Goal: Information Seeking & Learning: Find specific fact

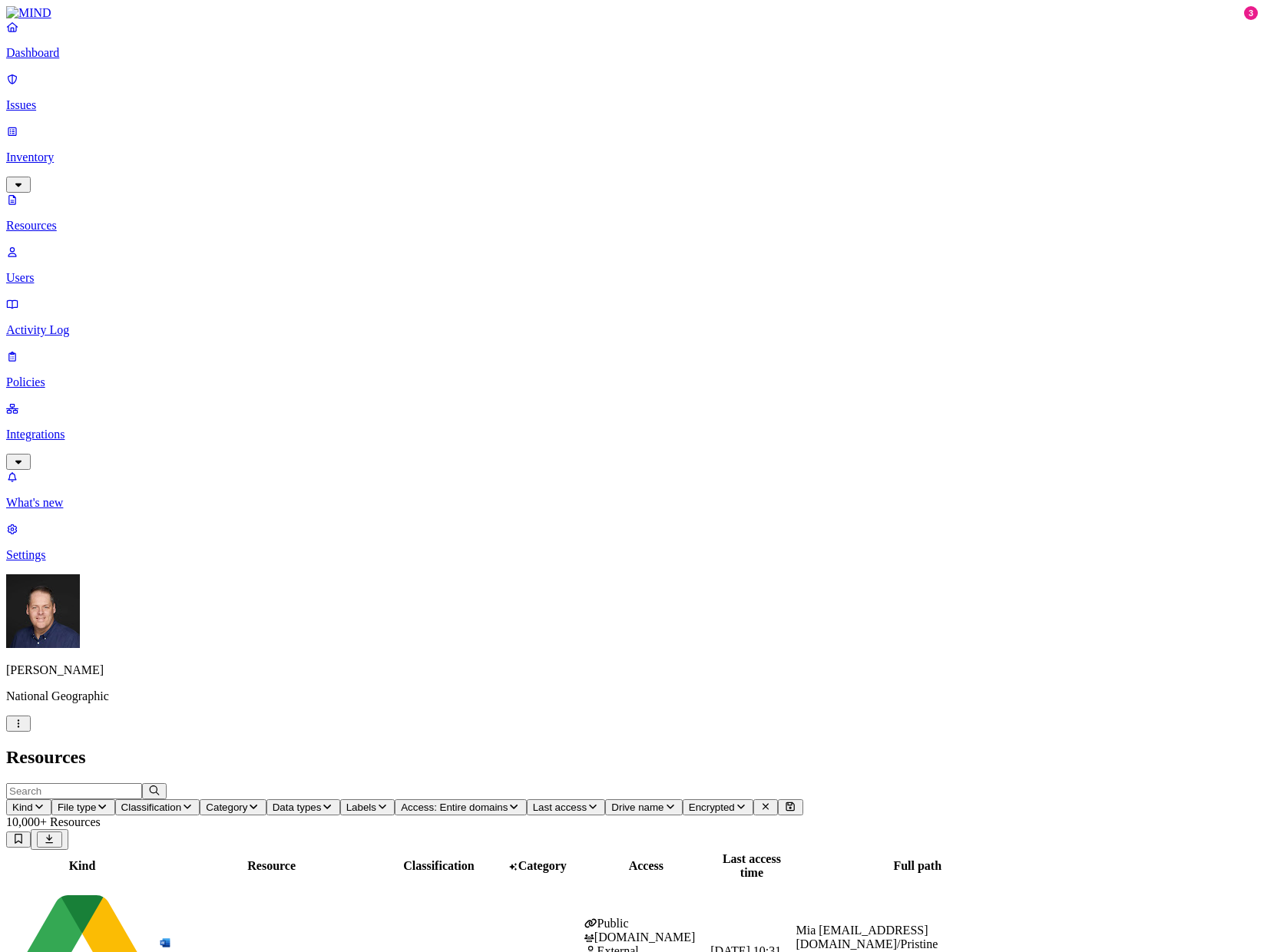
click at [182, 802] on span "Classification" at bounding box center [152, 808] width 61 height 11
click at [461, 85] on button "button" at bounding box center [466, 87] width 12 height 5
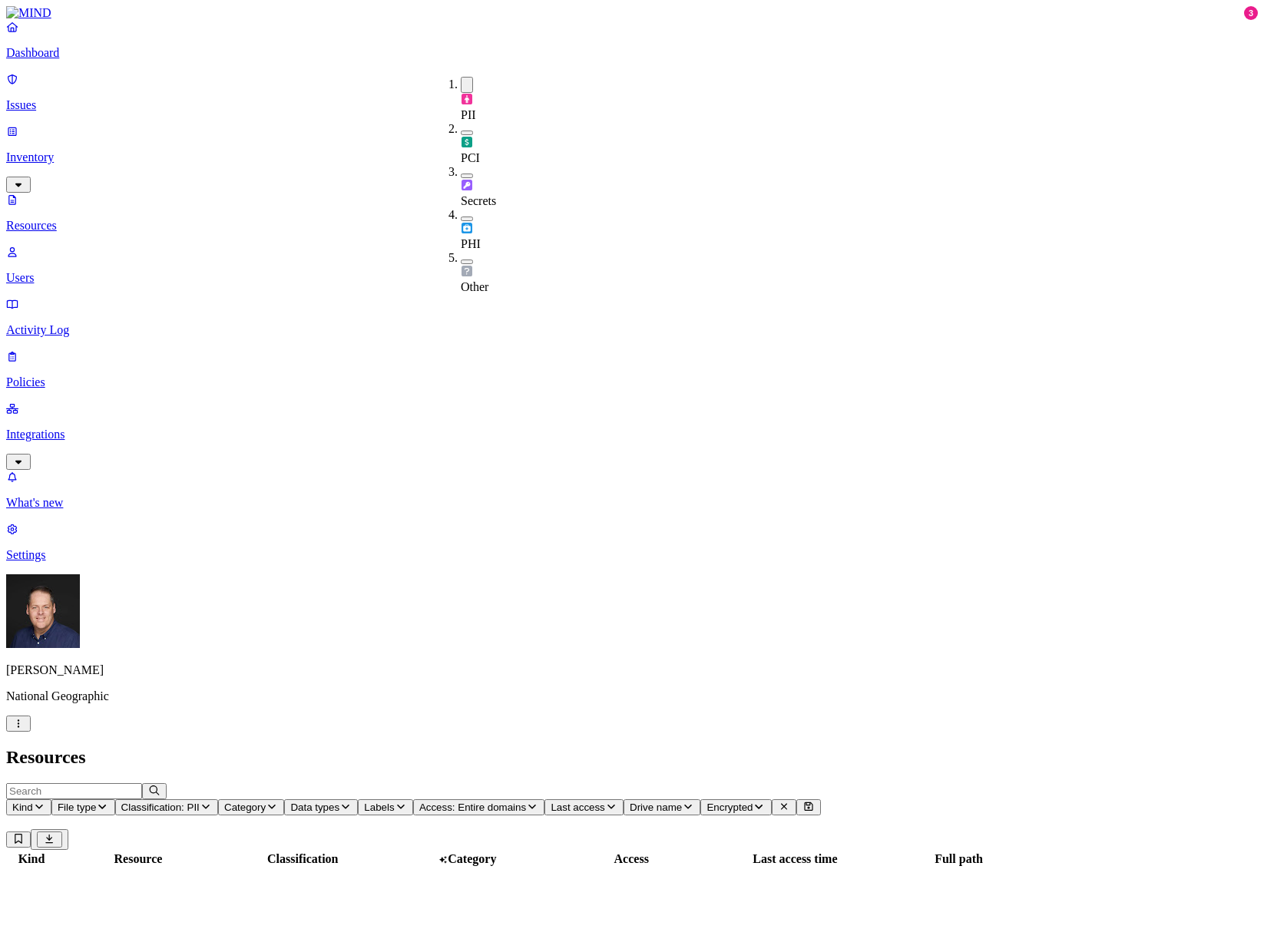
click at [610, 747] on h2 "Resources" at bounding box center [632, 757] width 1252 height 21
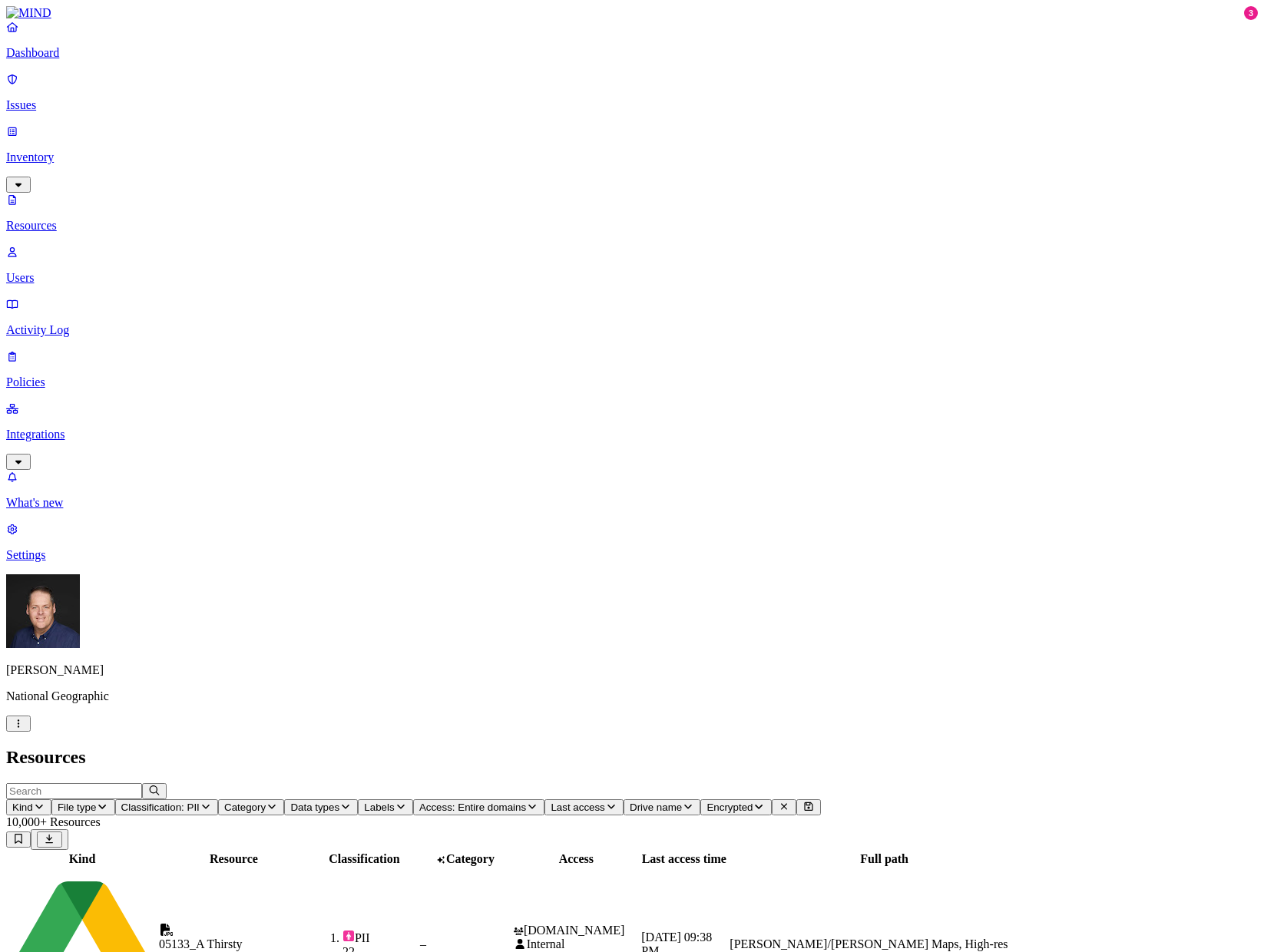
click at [682, 802] on span "Drive name" at bounding box center [655, 808] width 52 height 11
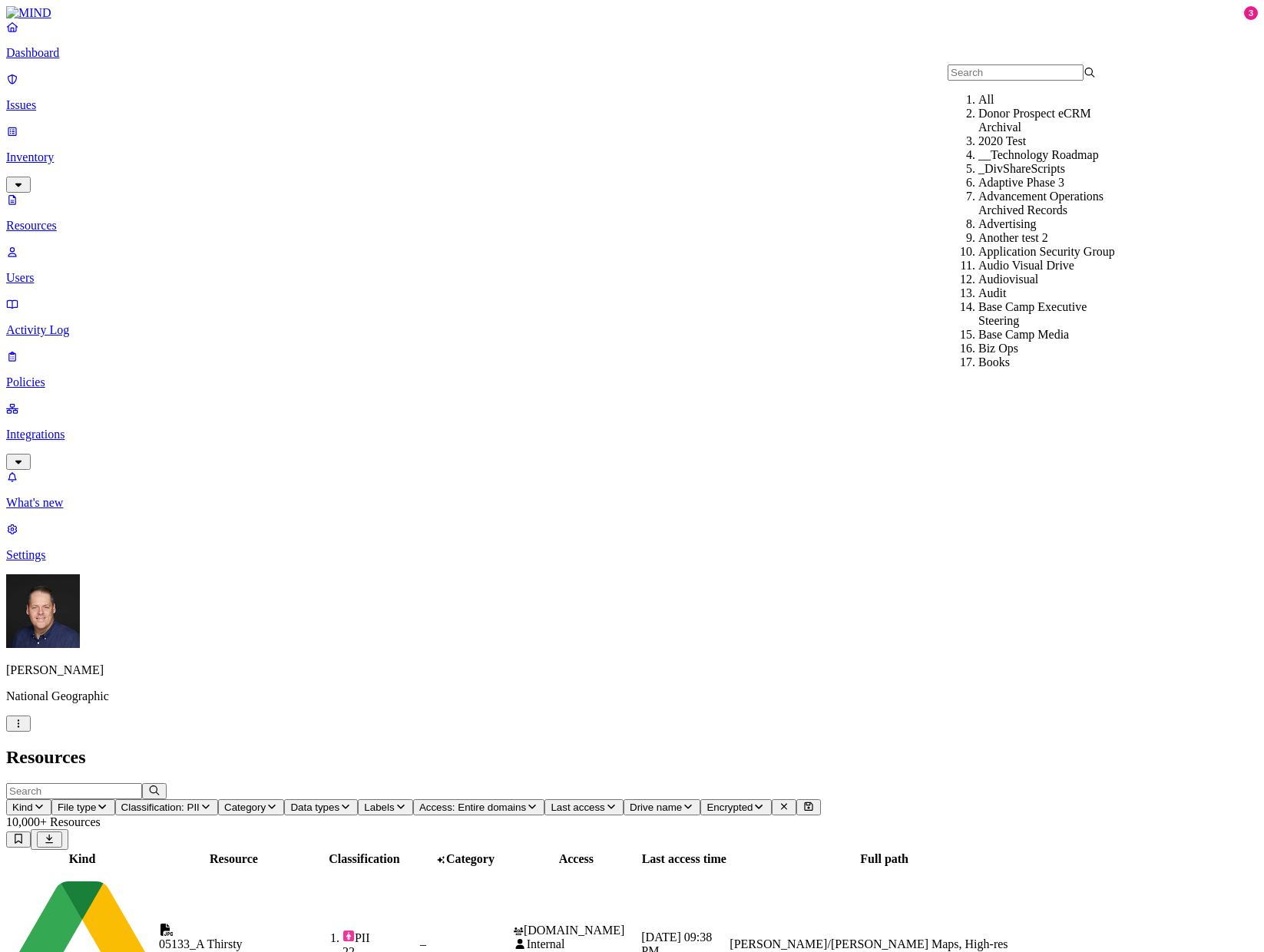
click at [682, 802] on span "Drive name" at bounding box center [655, 808] width 52 height 11
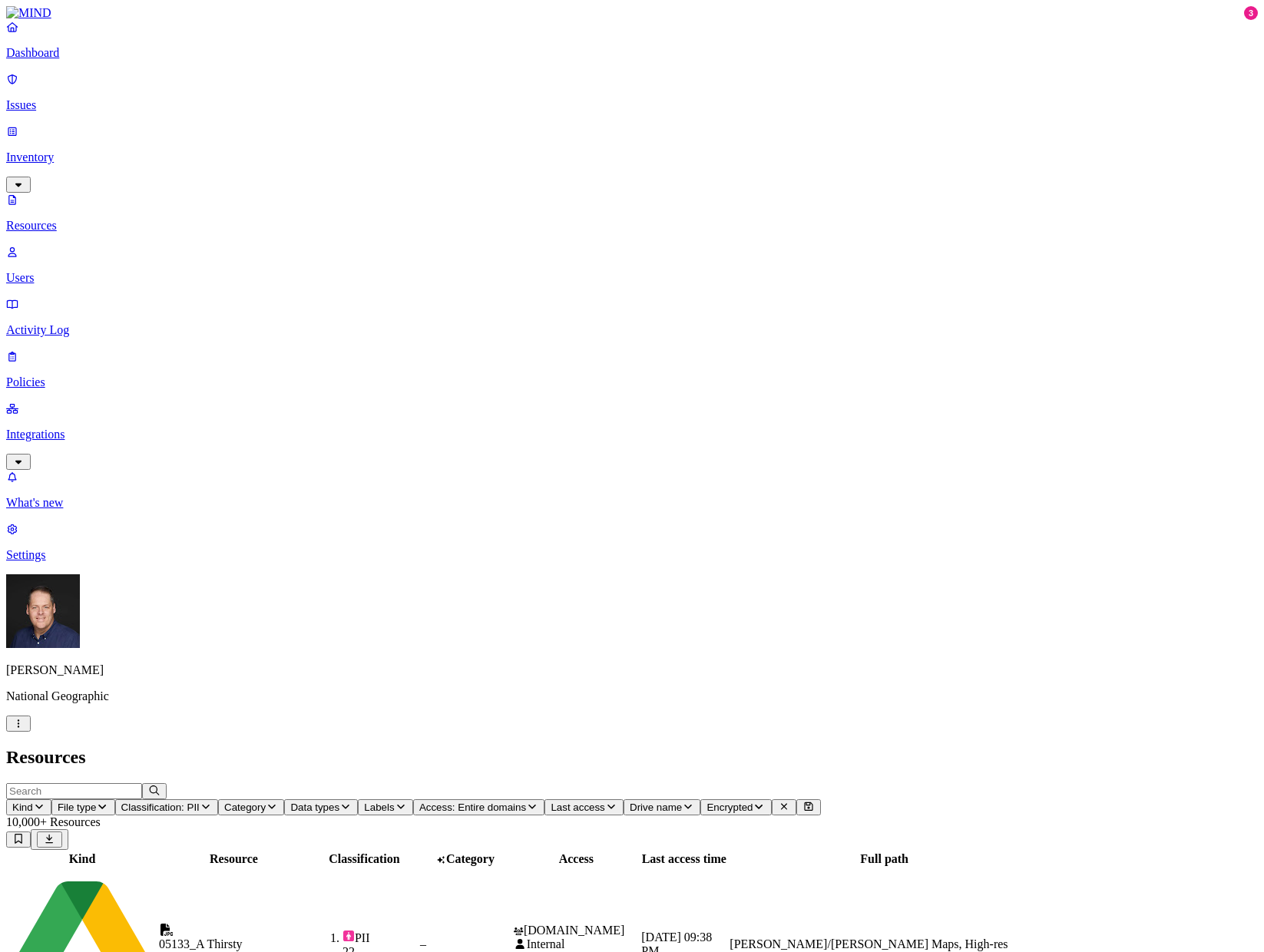
click at [340, 802] on span "Data types" at bounding box center [315, 808] width 50 height 11
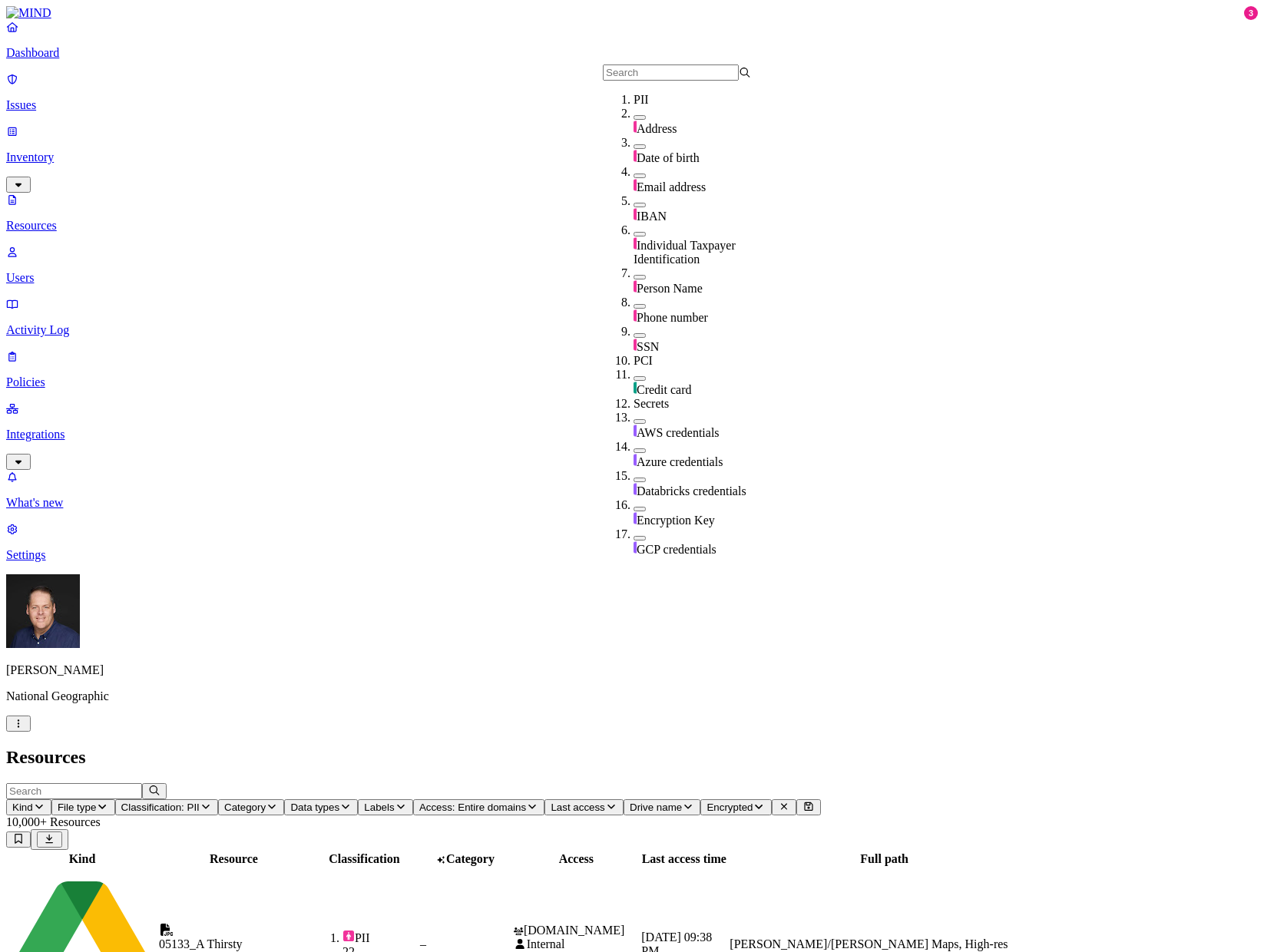
click at [633, 333] on button "button" at bounding box center [639, 335] width 12 height 5
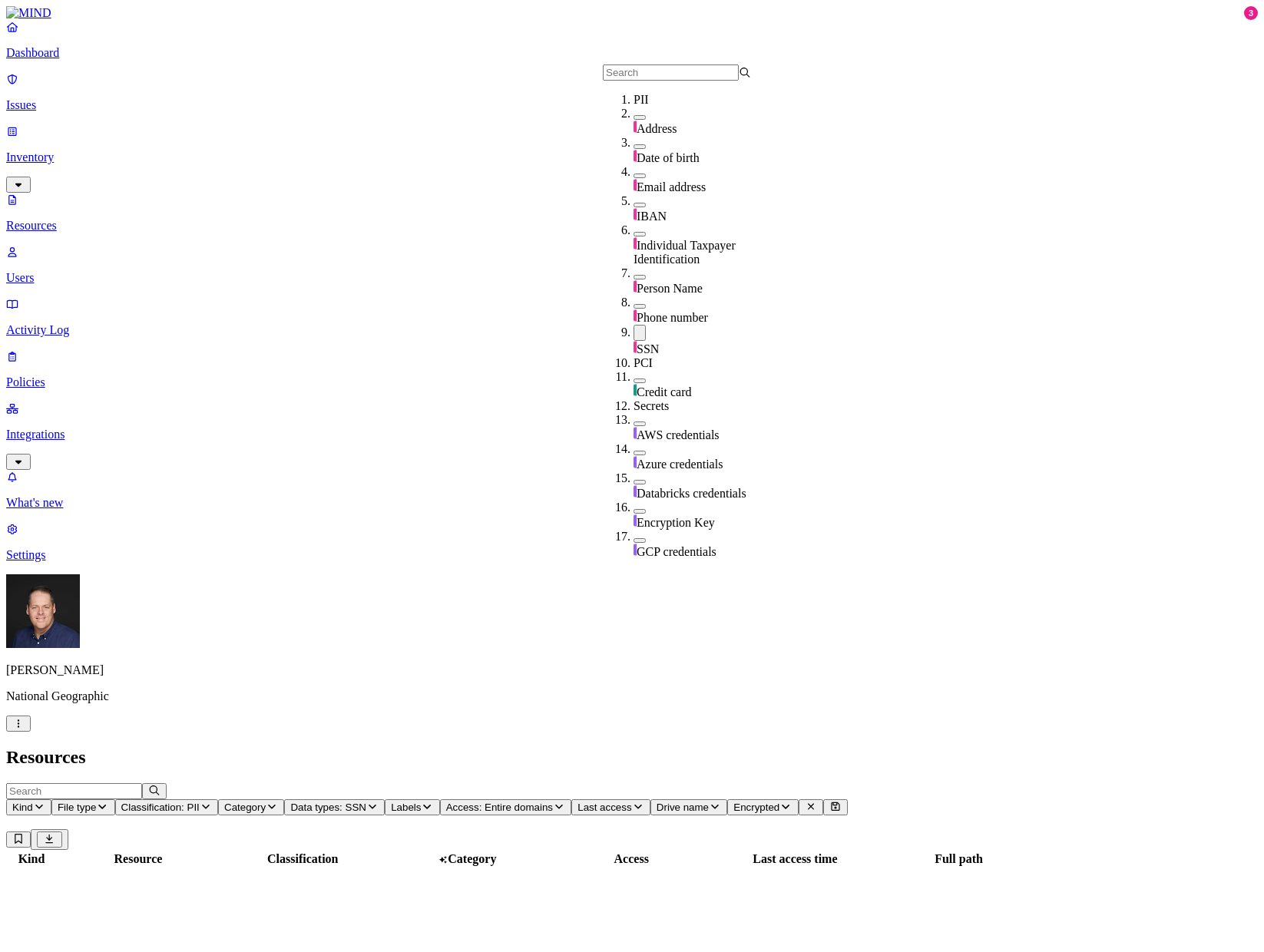
click at [715, 747] on h2 "Resources" at bounding box center [632, 757] width 1252 height 21
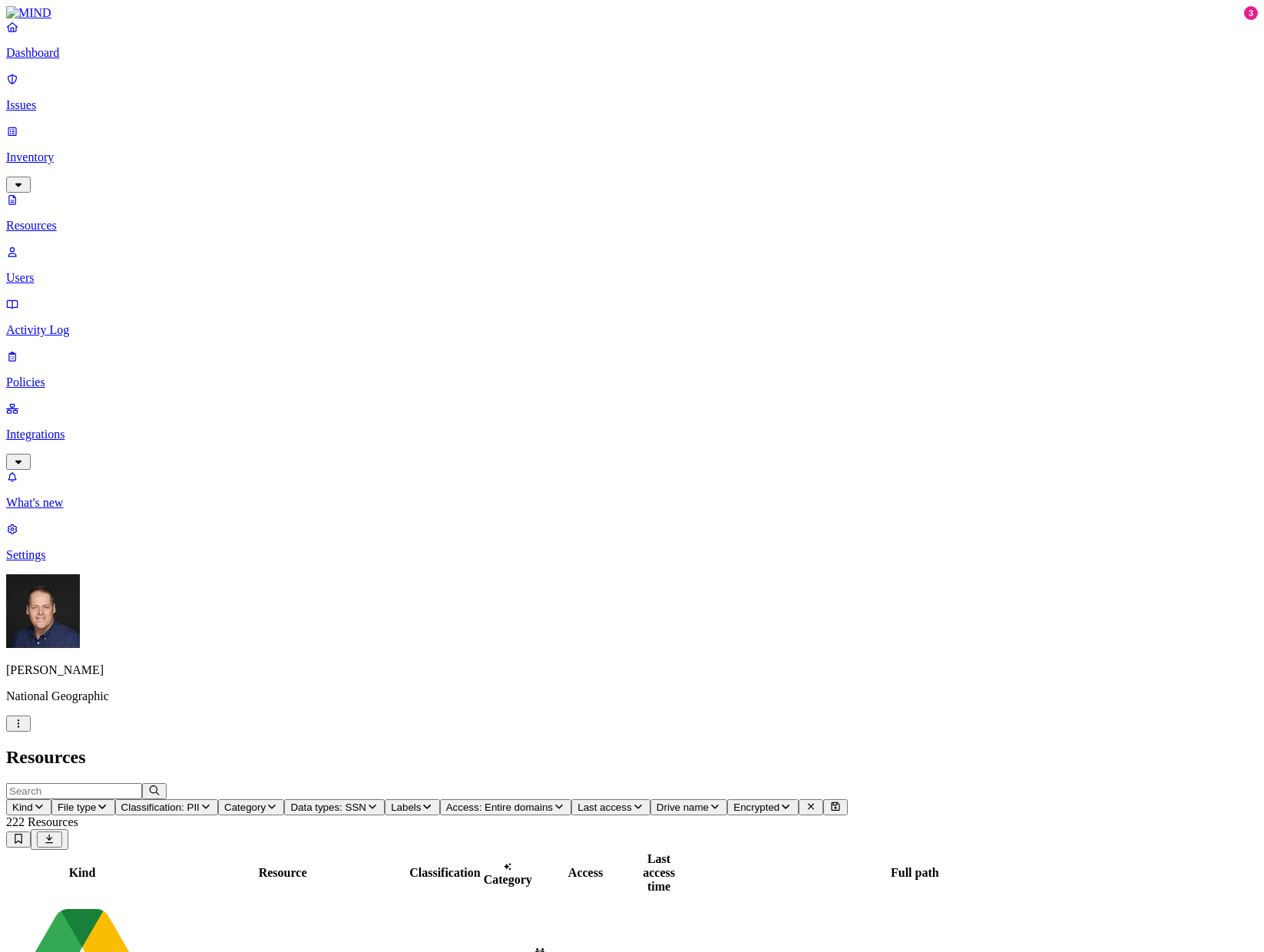
click at [67, 98] on p "Issues" at bounding box center [632, 105] width 1252 height 13
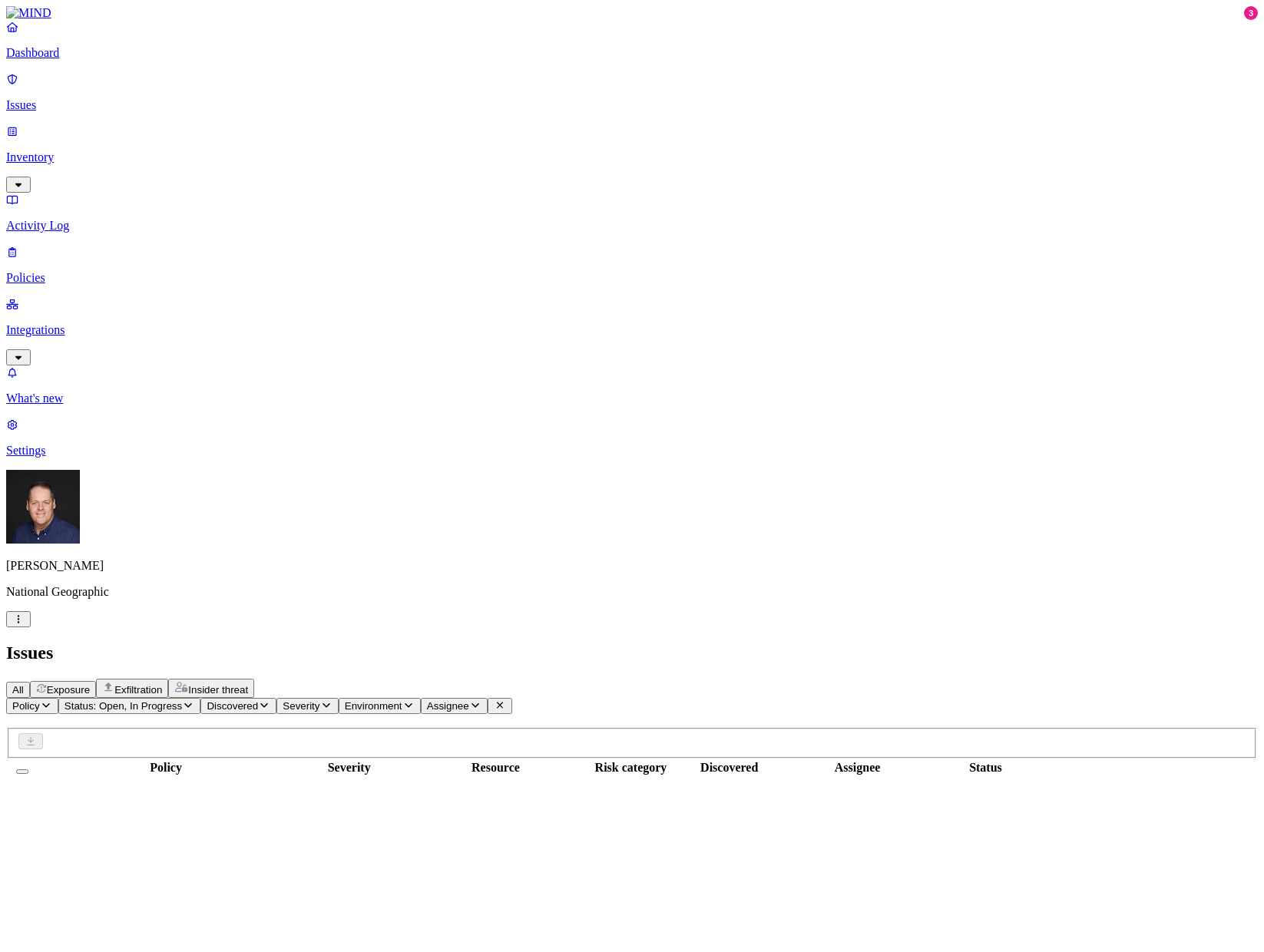
click at [487, 698] on button "Assignee" at bounding box center [454, 706] width 67 height 16
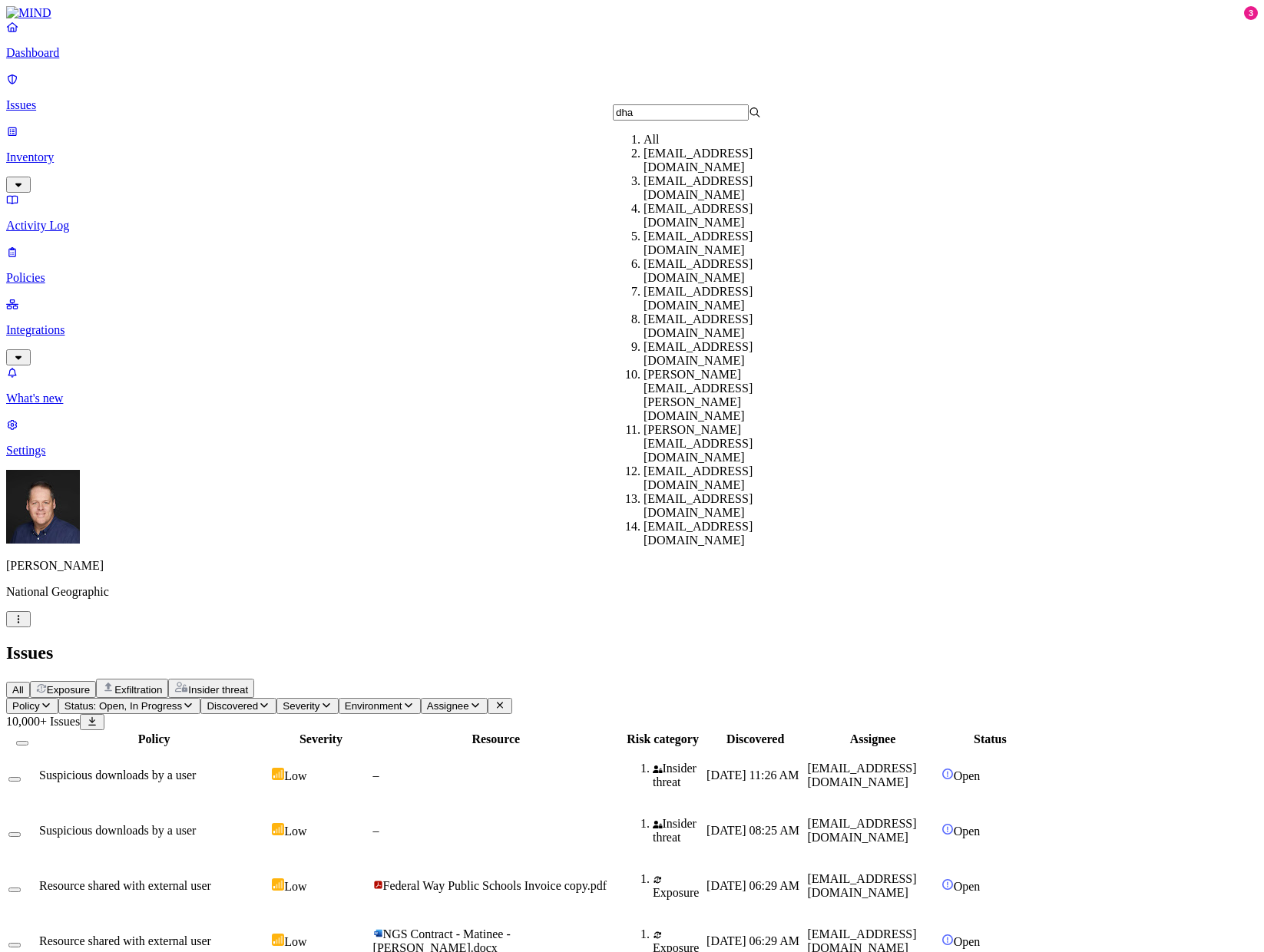
type input "dhan"
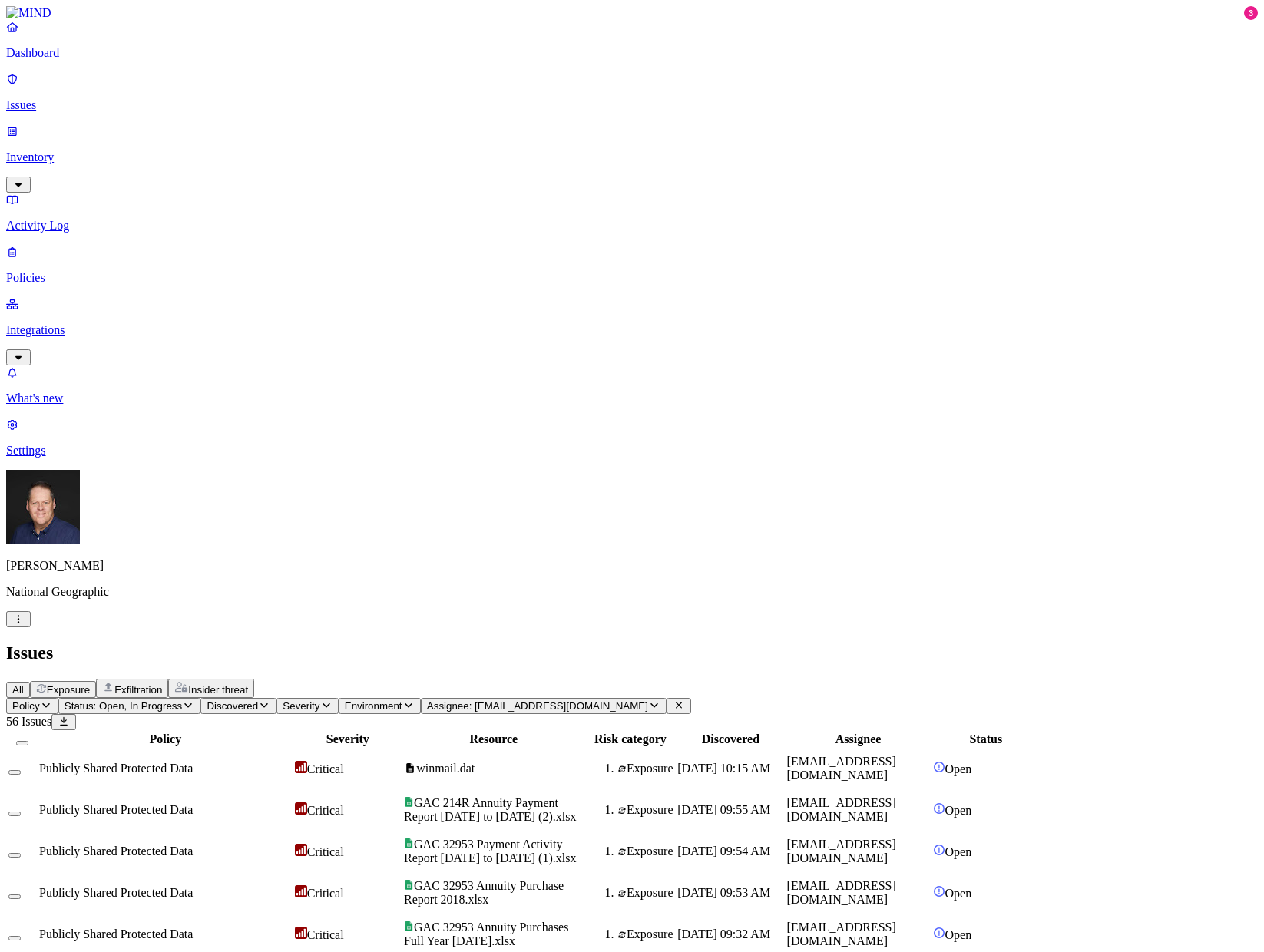
scroll to position [158, 0]
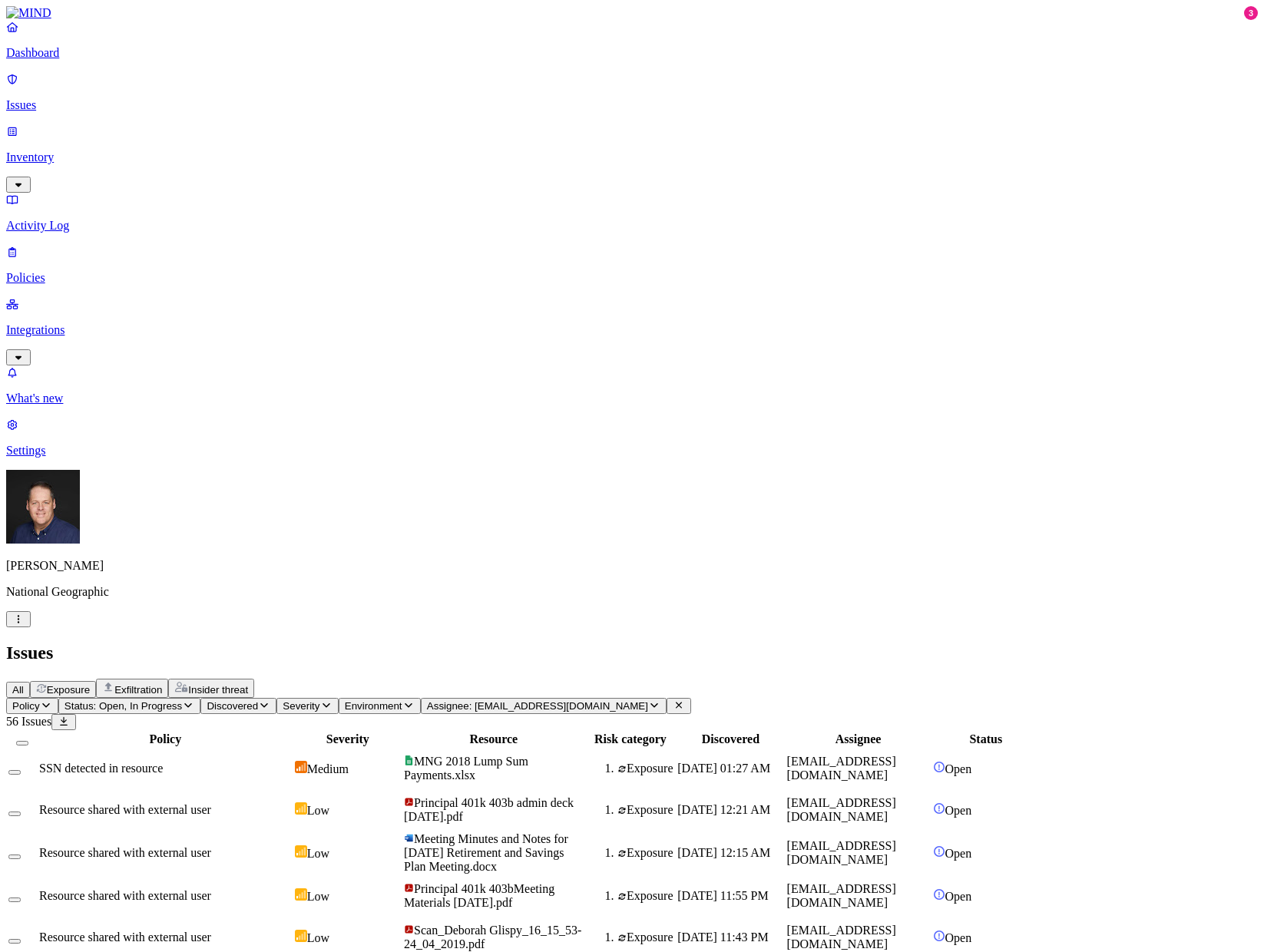
scroll to position [0, 0]
click at [73, 151] on p "Inventory" at bounding box center [632, 157] width 1252 height 13
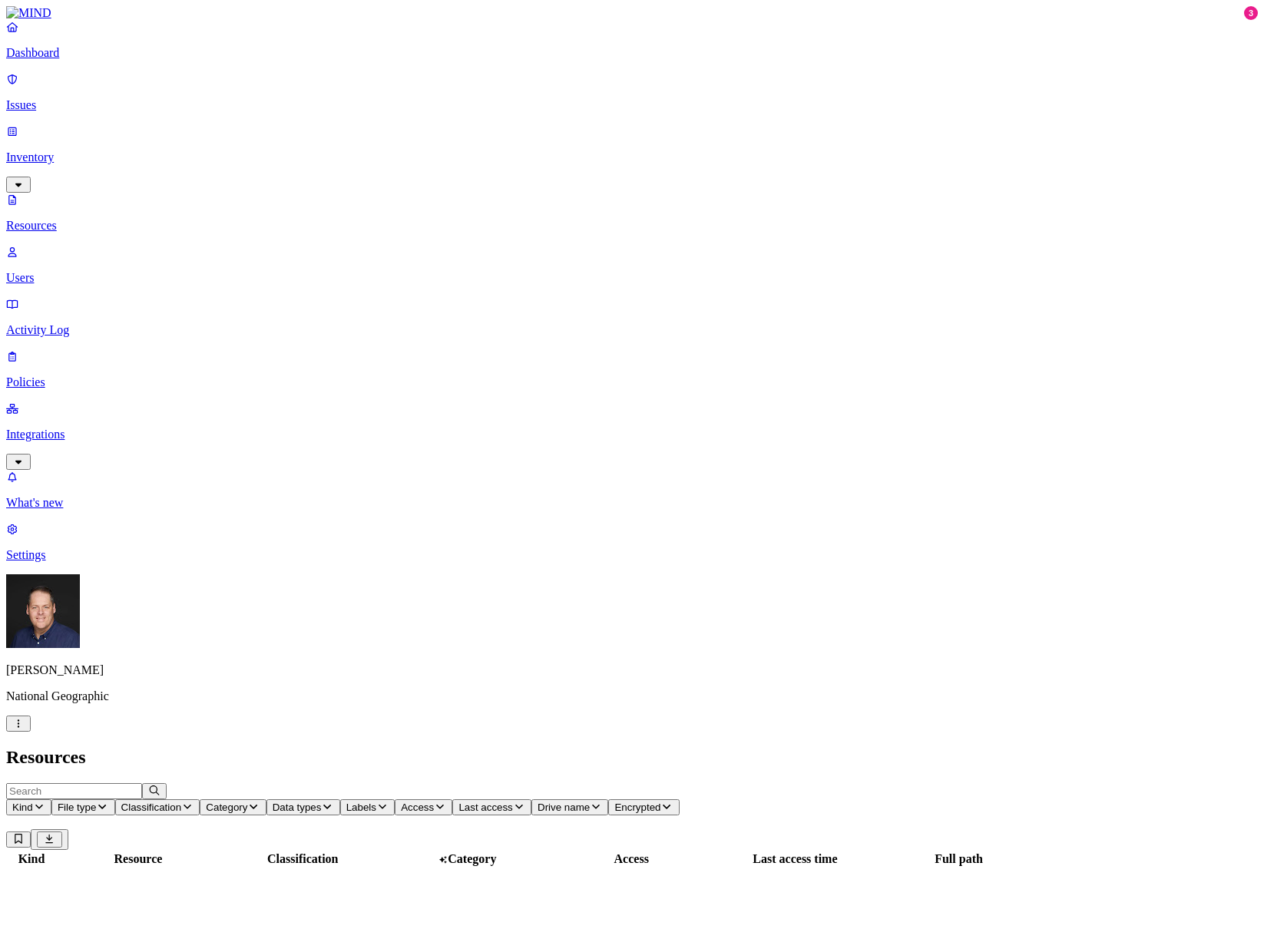
click at [90, 218] on p "Resources" at bounding box center [632, 225] width 1252 height 13
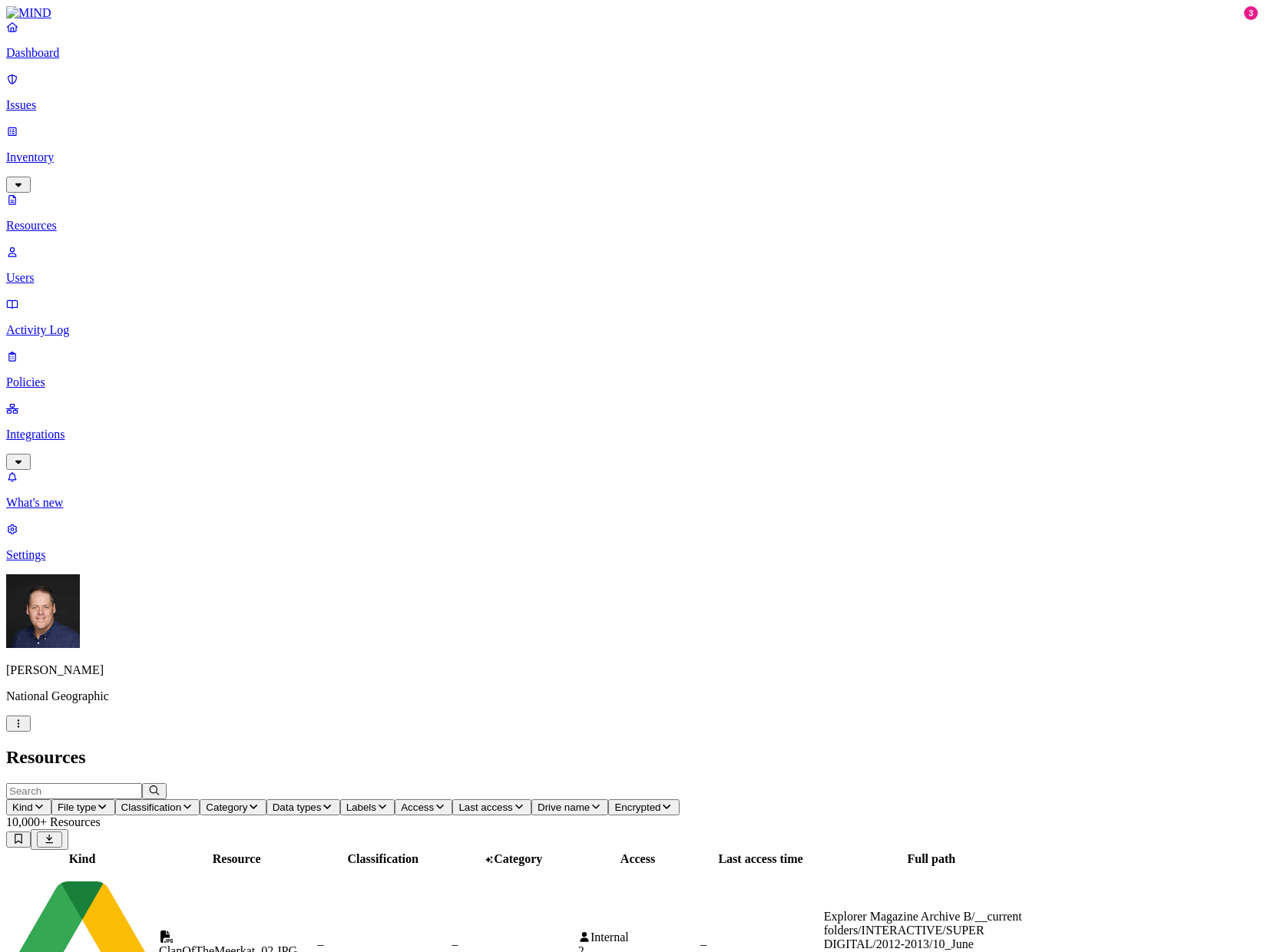
click at [142, 783] on input "text" at bounding box center [73, 791] width 136 height 16
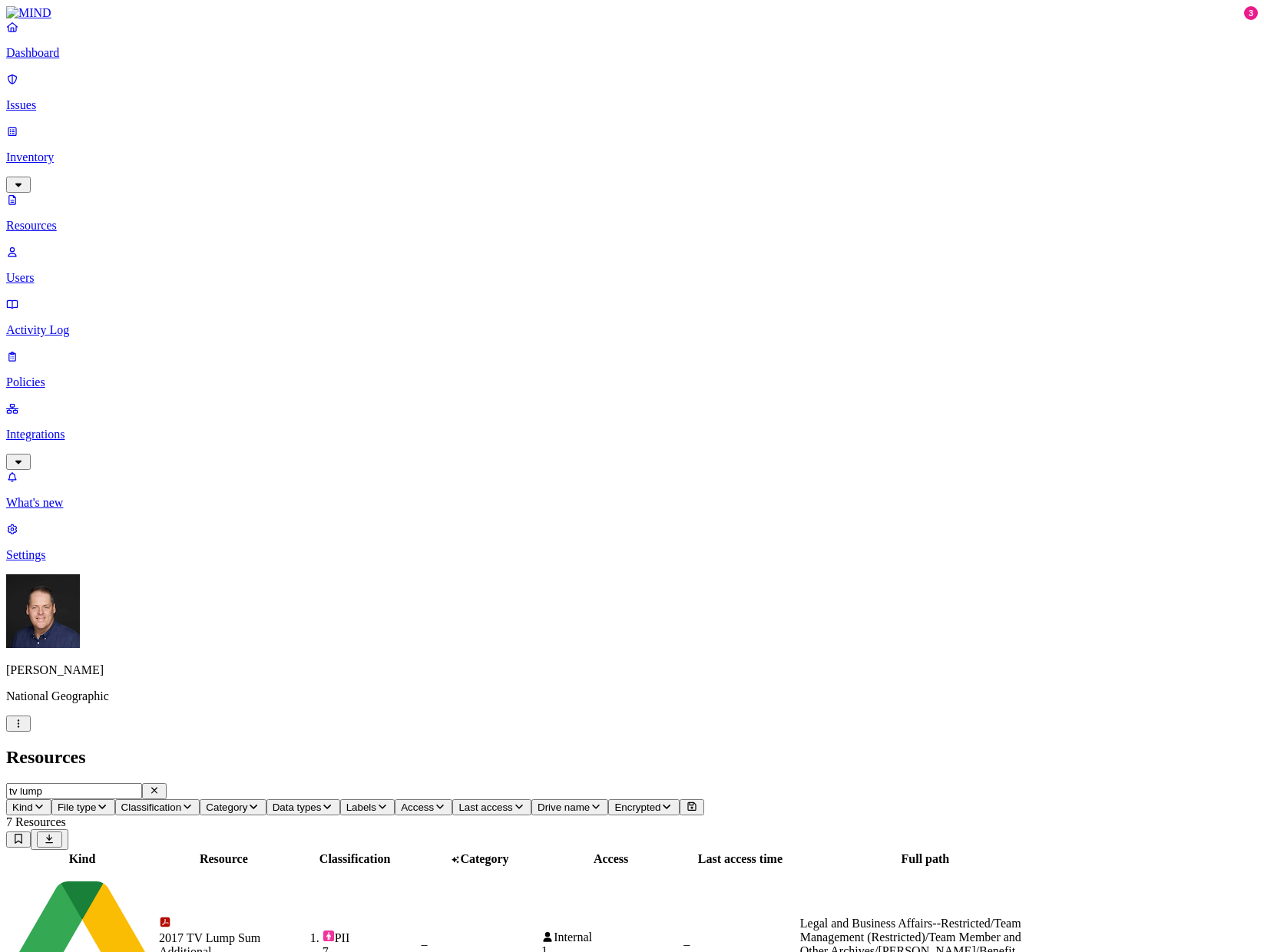
drag, startPoint x: 404, startPoint y: 81, endPoint x: 507, endPoint y: 85, distance: 103.1
click at [385, 866] on div at bounding box center [321, 866] width 130 height 0
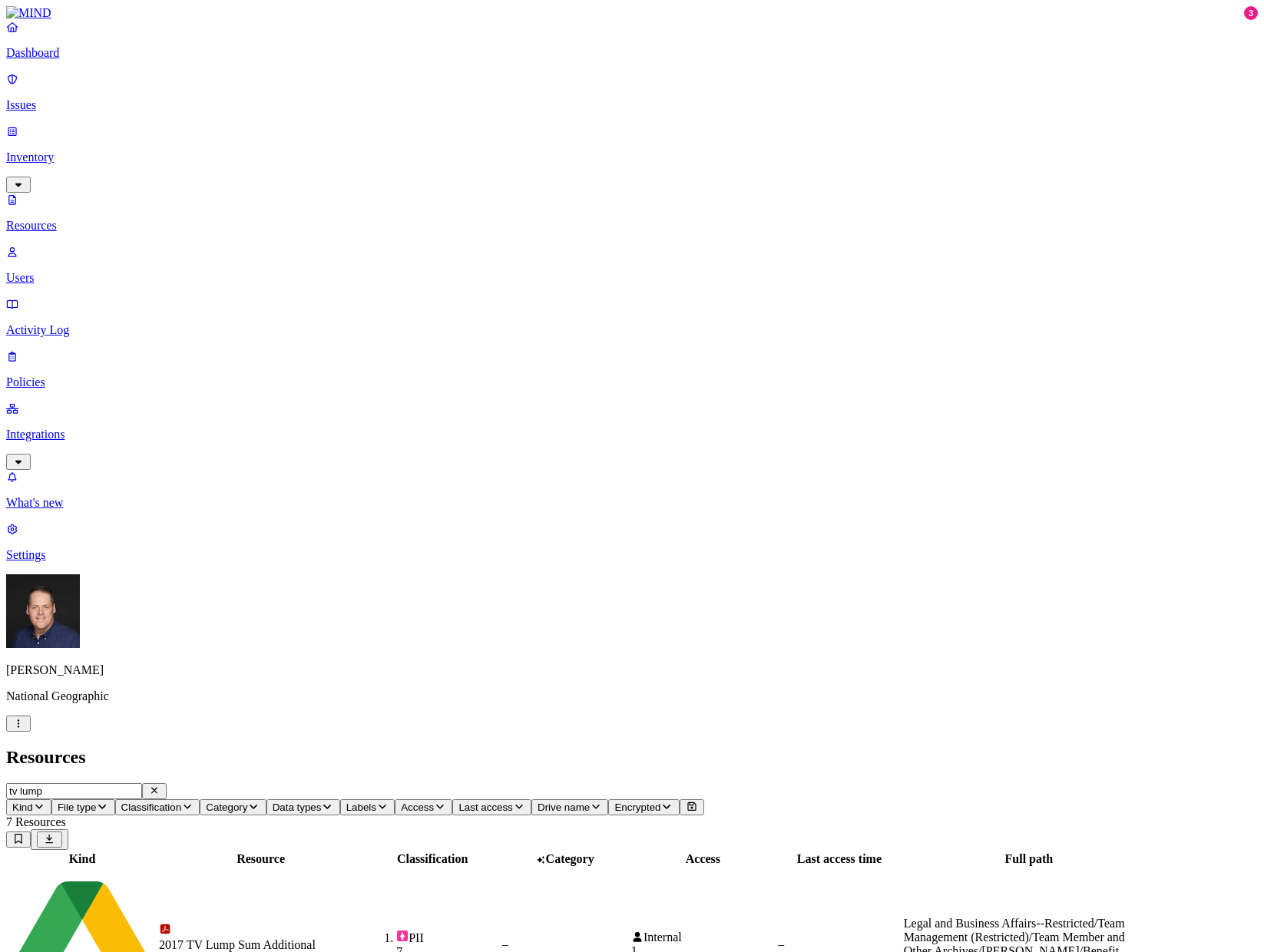
type input "tv lump"
